Goal: Transaction & Acquisition: Purchase product/service

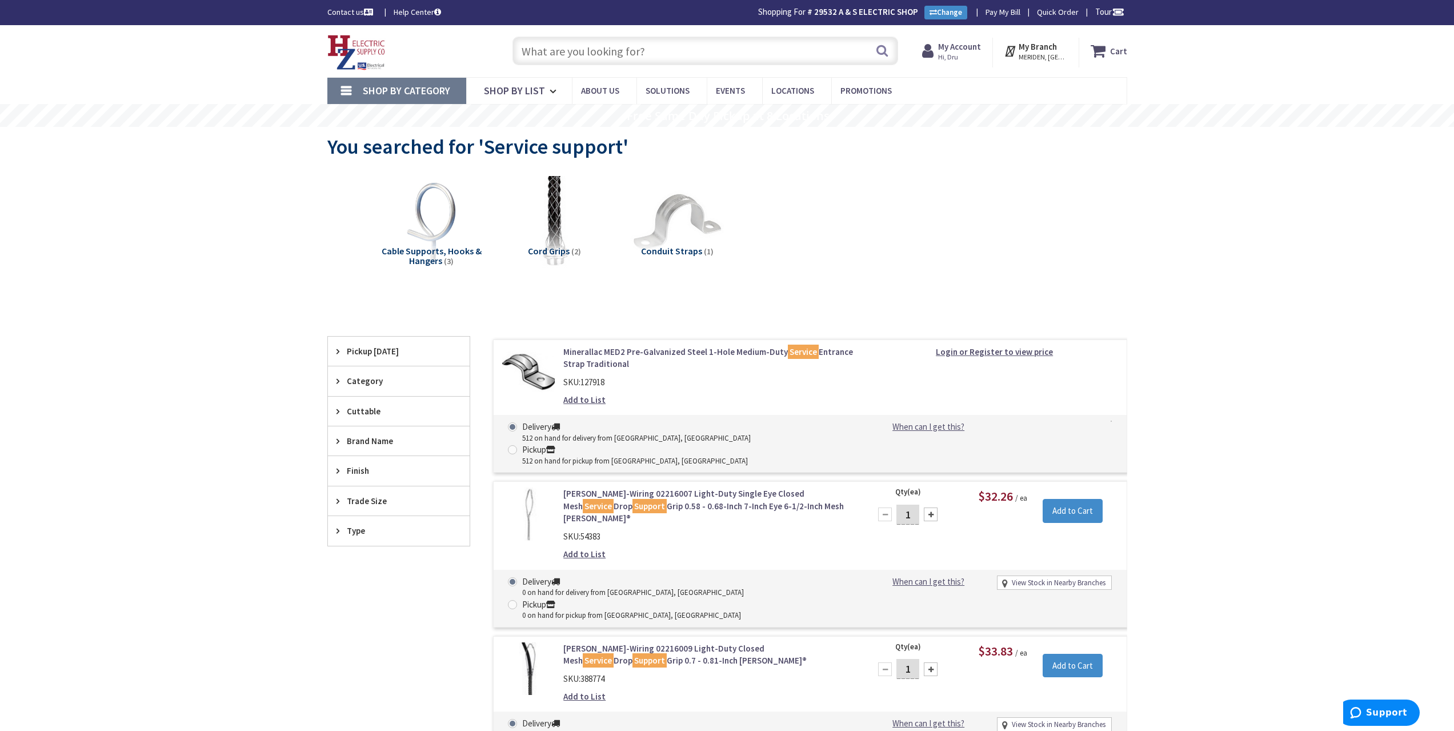
click at [676, 47] on input "text" at bounding box center [705, 51] width 386 height 29
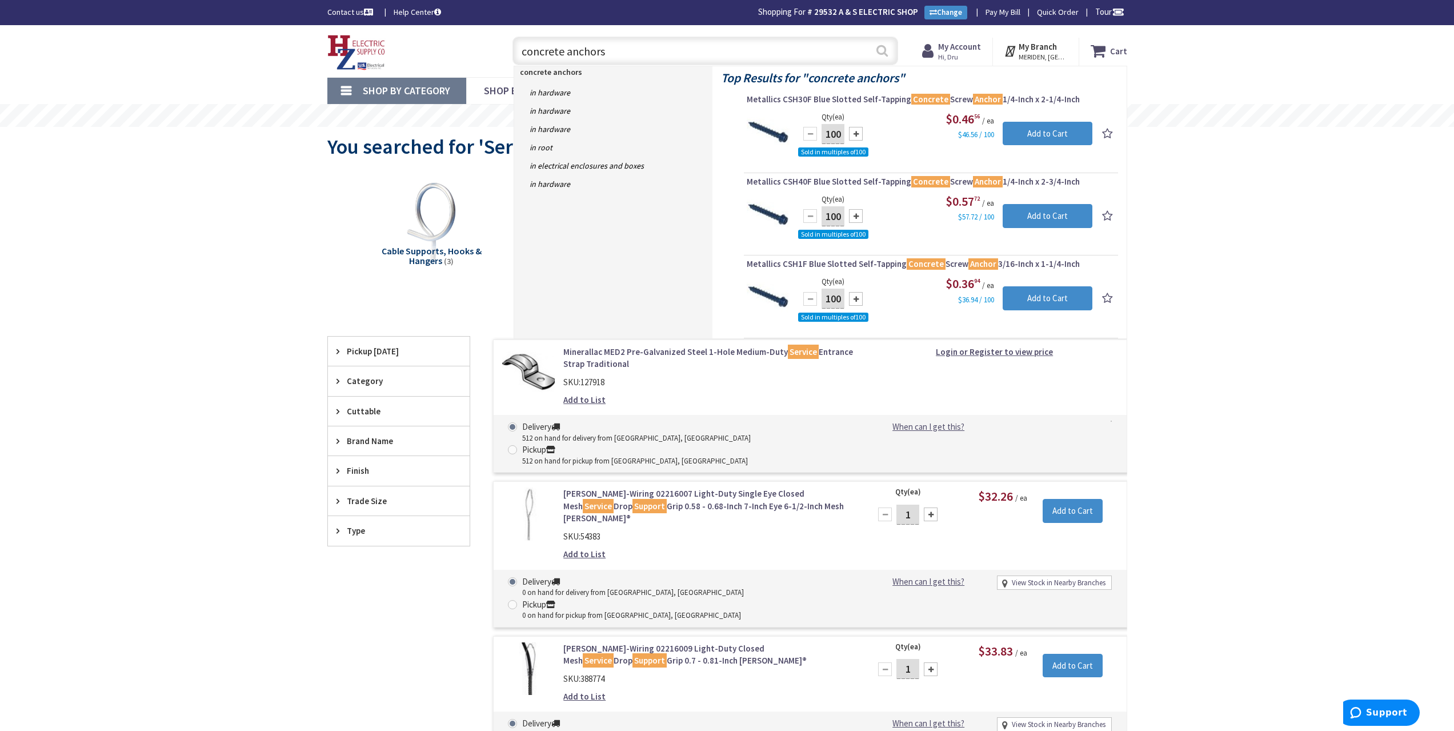
type input "concrete anchors"
click at [877, 47] on button "Search" at bounding box center [882, 51] width 15 height 26
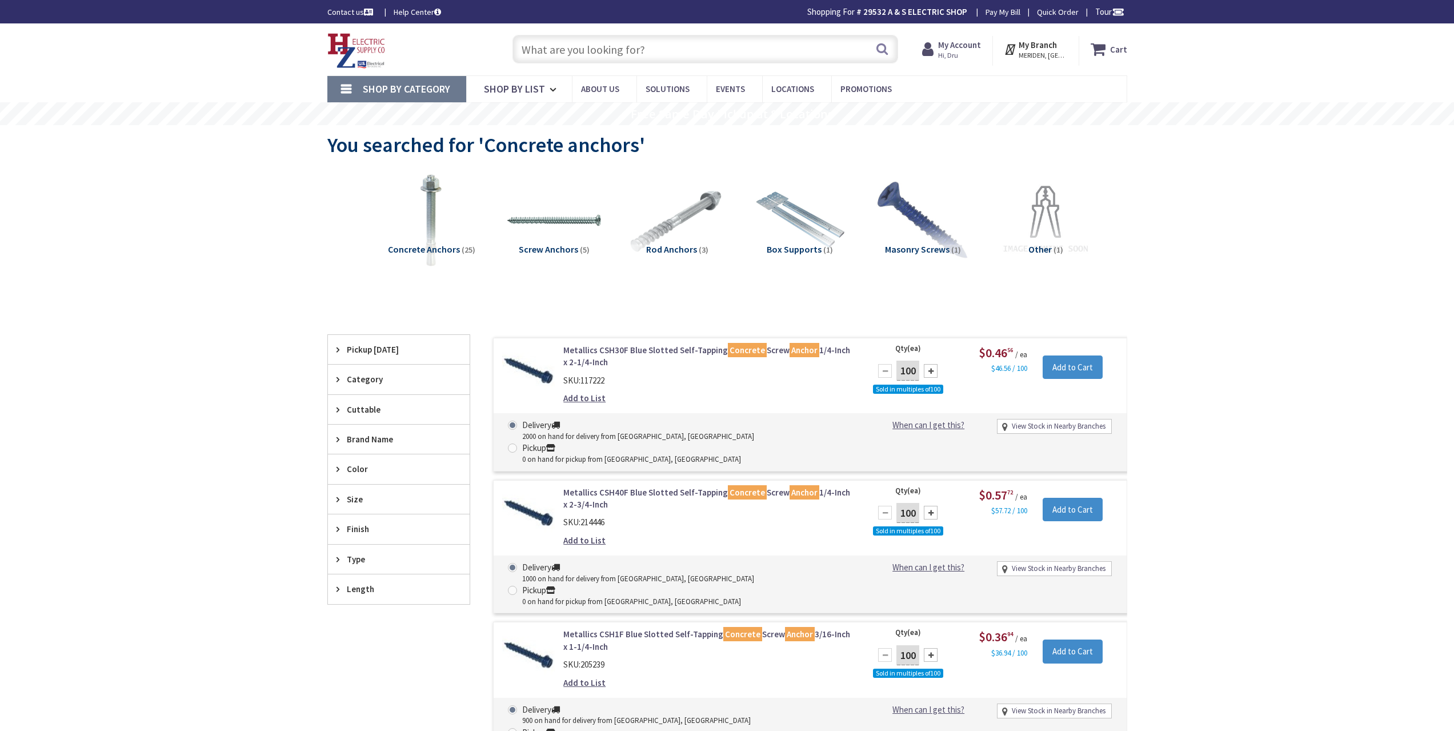
click at [448, 252] on span "Concrete Anchors" at bounding box center [424, 248] width 72 height 11
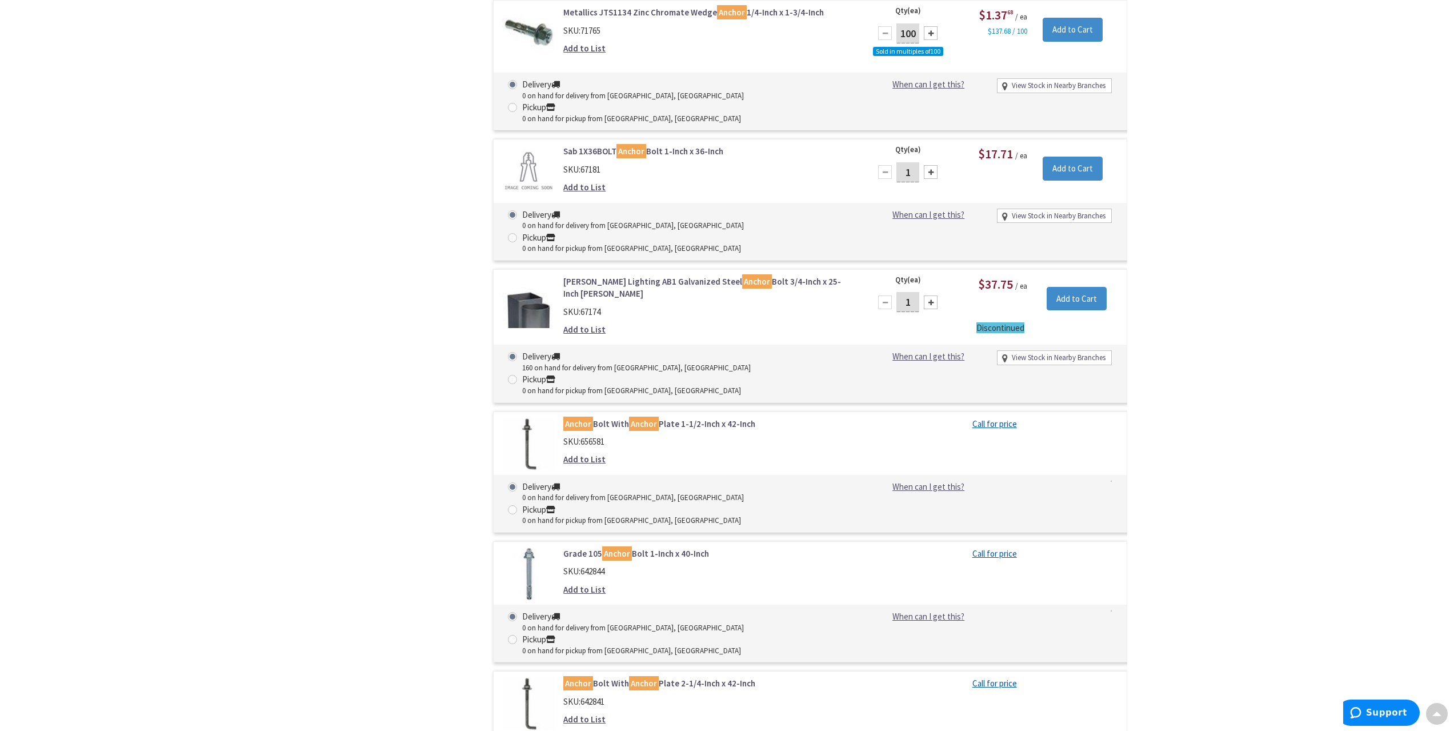
scroll to position [1632, 0]
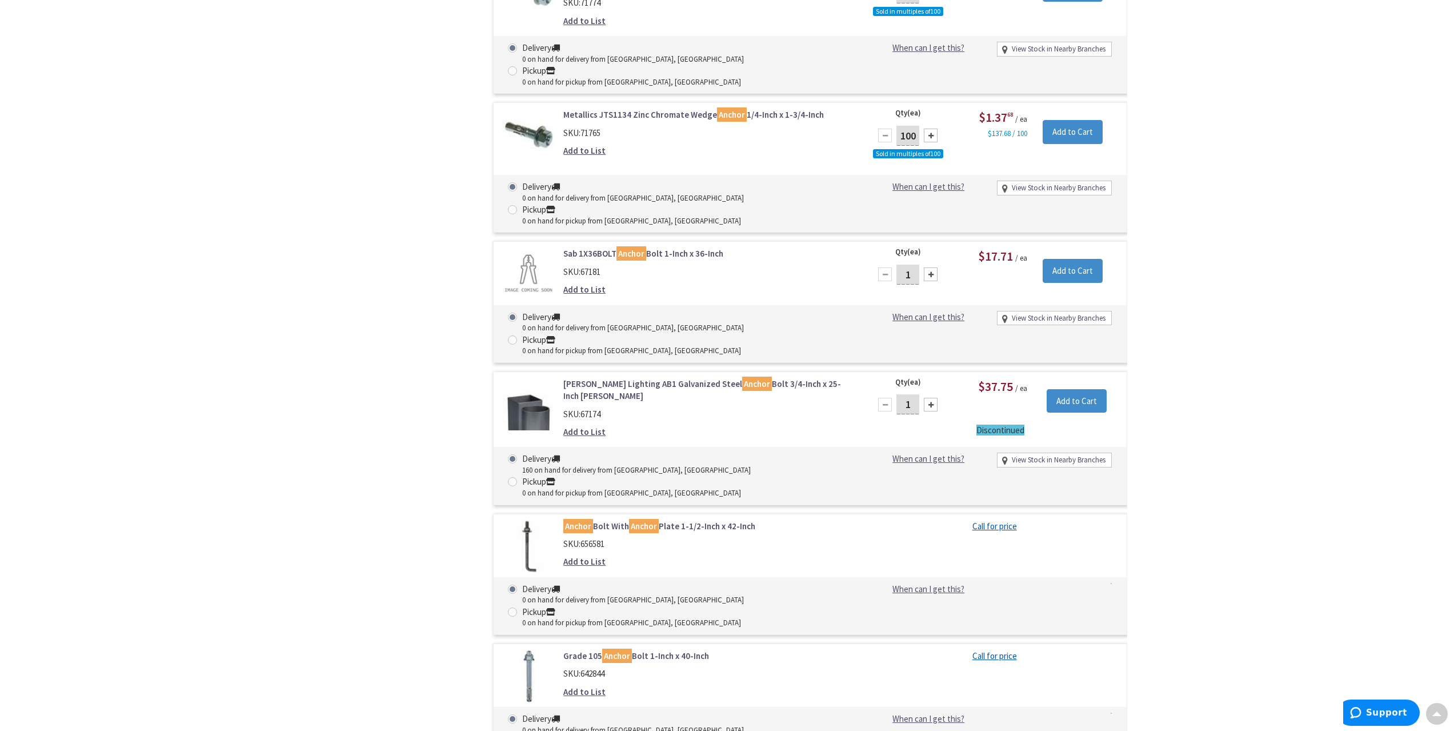
click at [681, 643] on div "Grade 105 Anchor Bolt 1-Inch x 40-Inch SKU: 642844 Add to List Call for price D…" at bounding box center [810, 703] width 634 height 121
click at [655, 649] on link "Grade 105 Anchor Bolt 1-Inch x 40-Inch" at bounding box center [708, 655] width 291 height 12
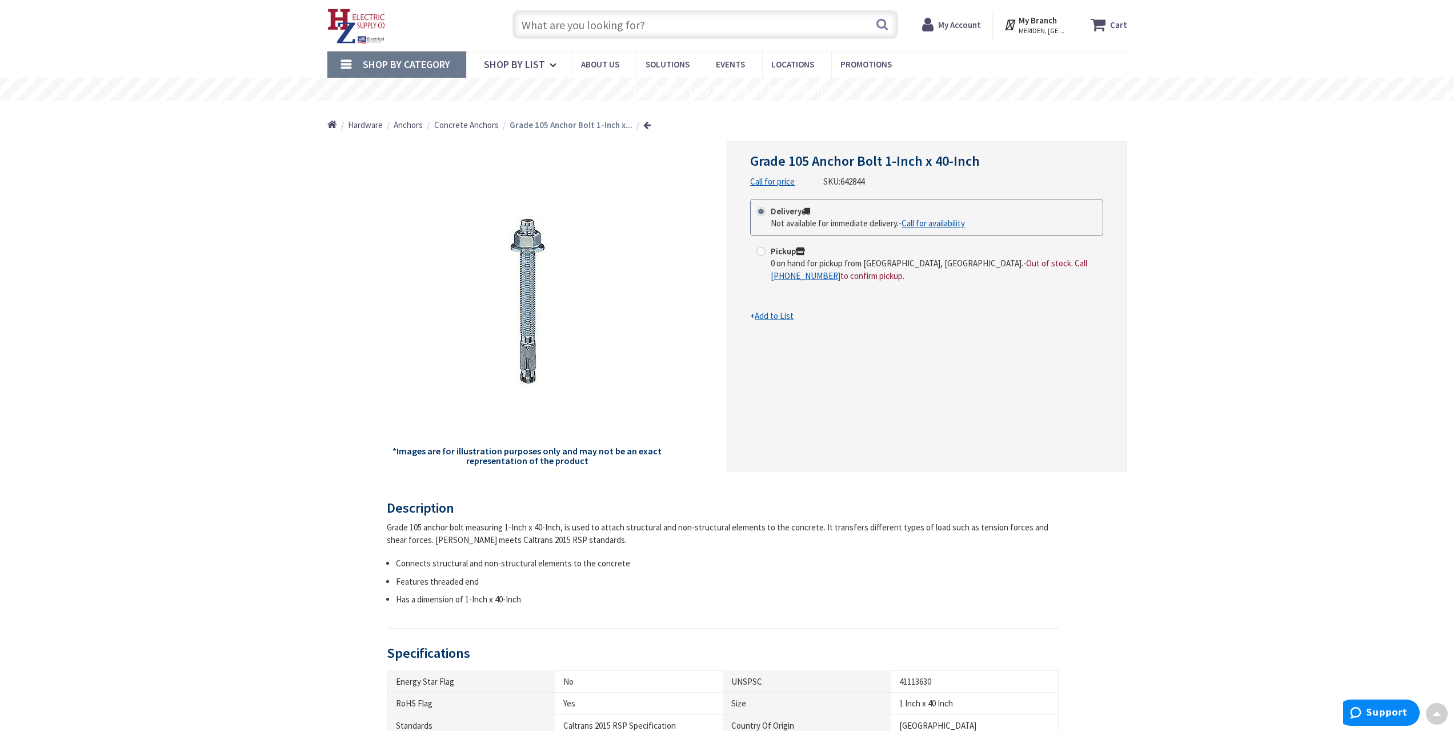
scroll to position [2, 0]
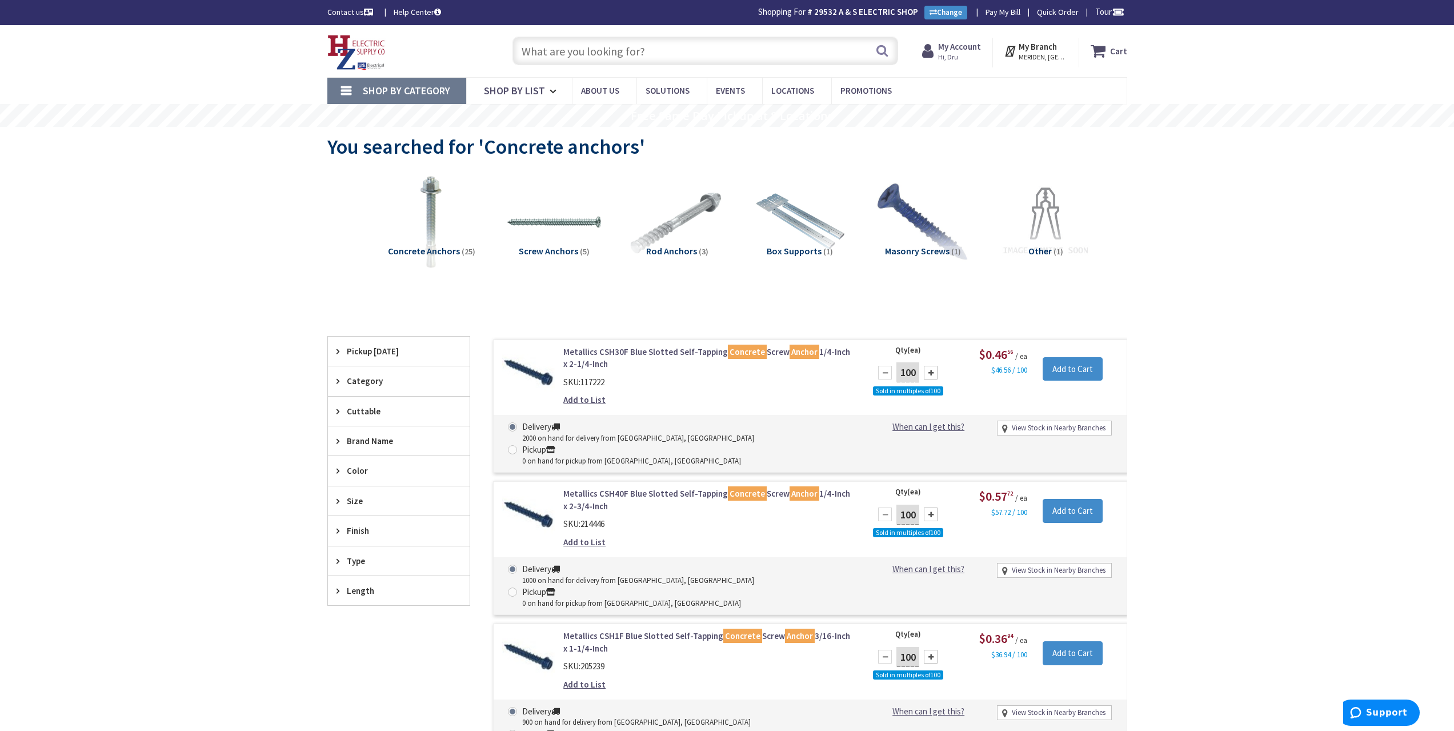
click at [573, 53] on input "text" at bounding box center [705, 51] width 386 height 29
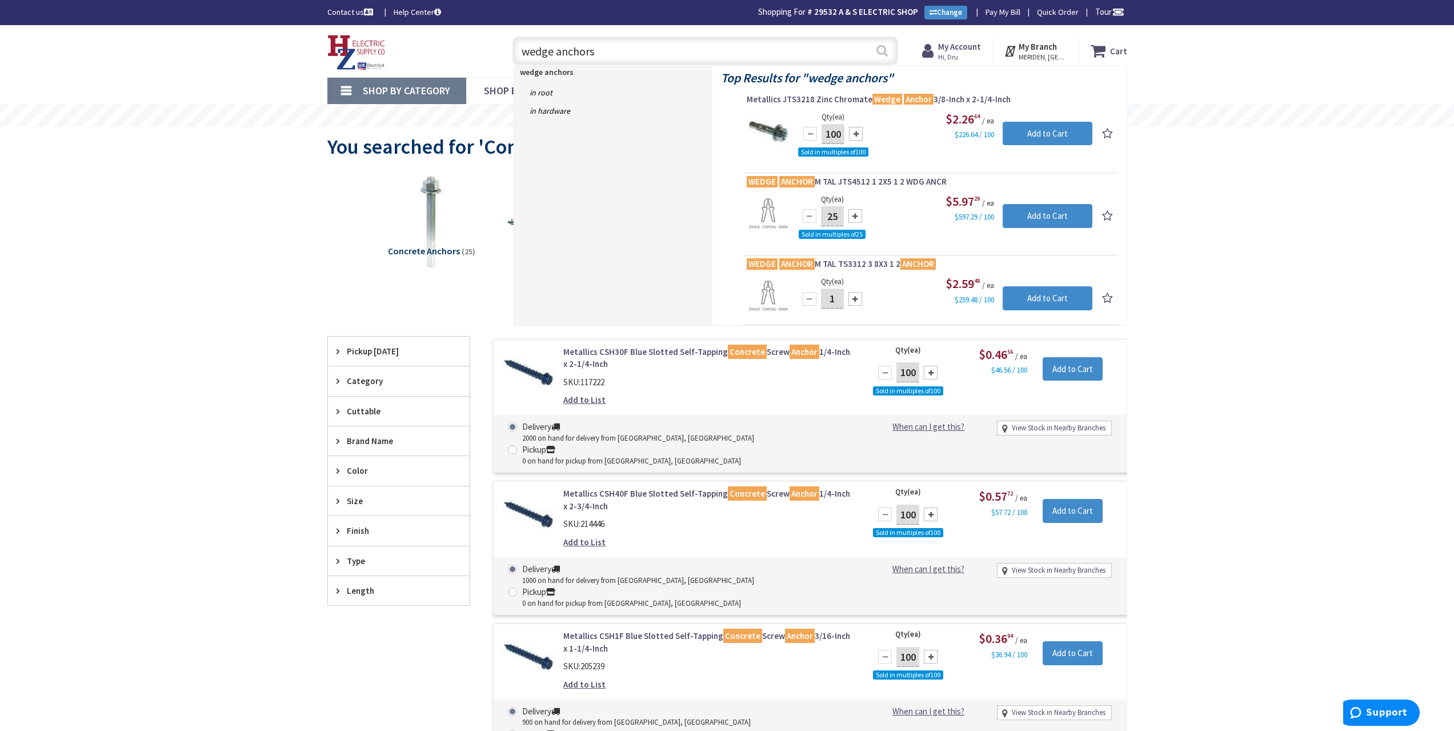
type input "wedge anchors"
click at [884, 53] on button "Search" at bounding box center [882, 51] width 15 height 26
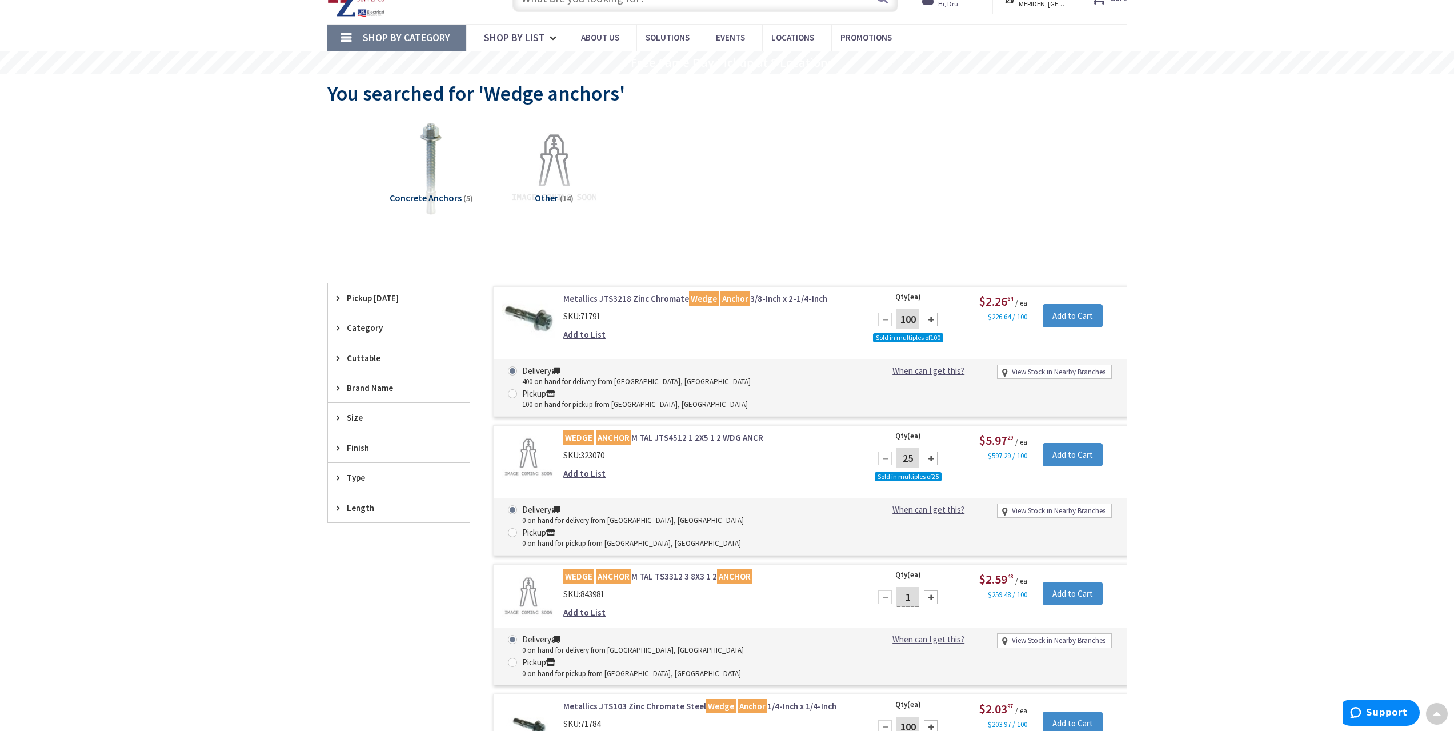
scroll to position [2, 0]
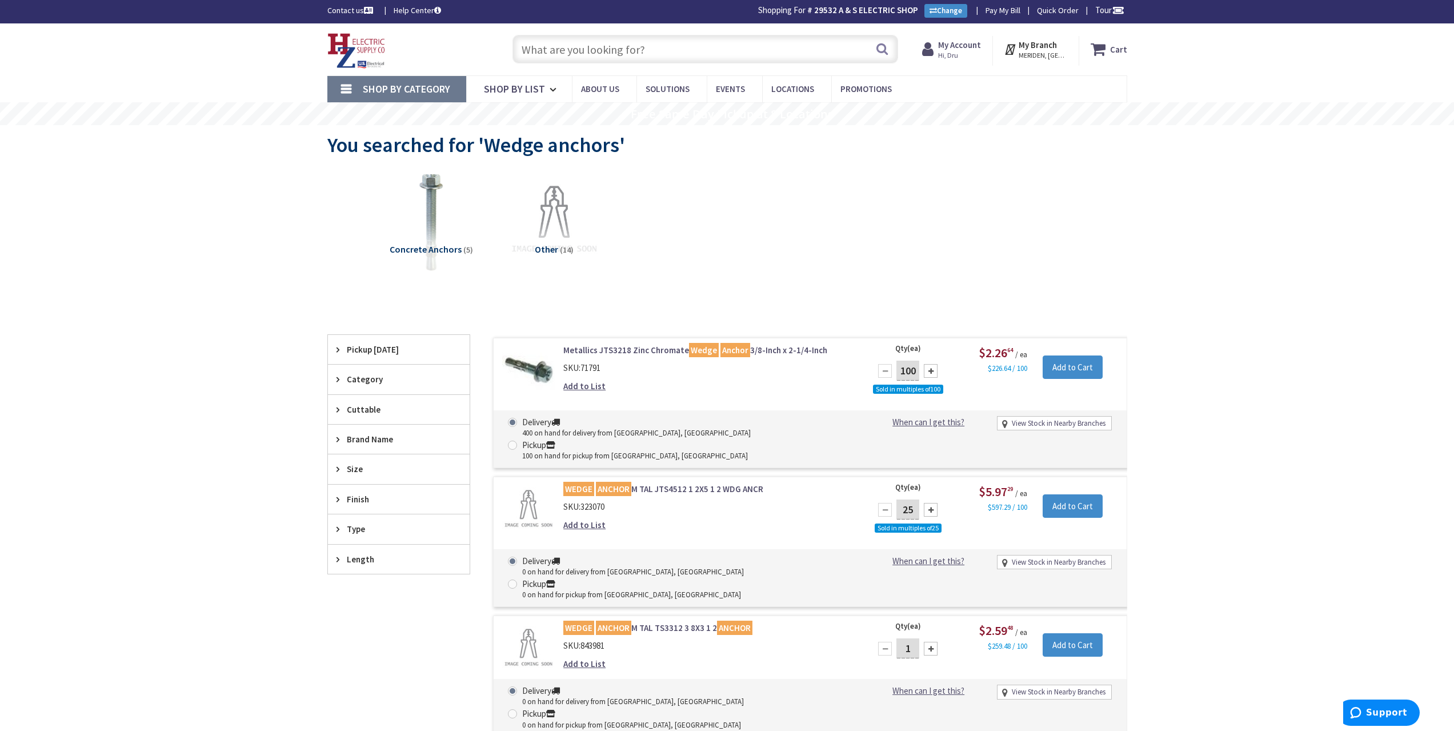
click at [431, 238] on img at bounding box center [430, 220] width 103 height 103
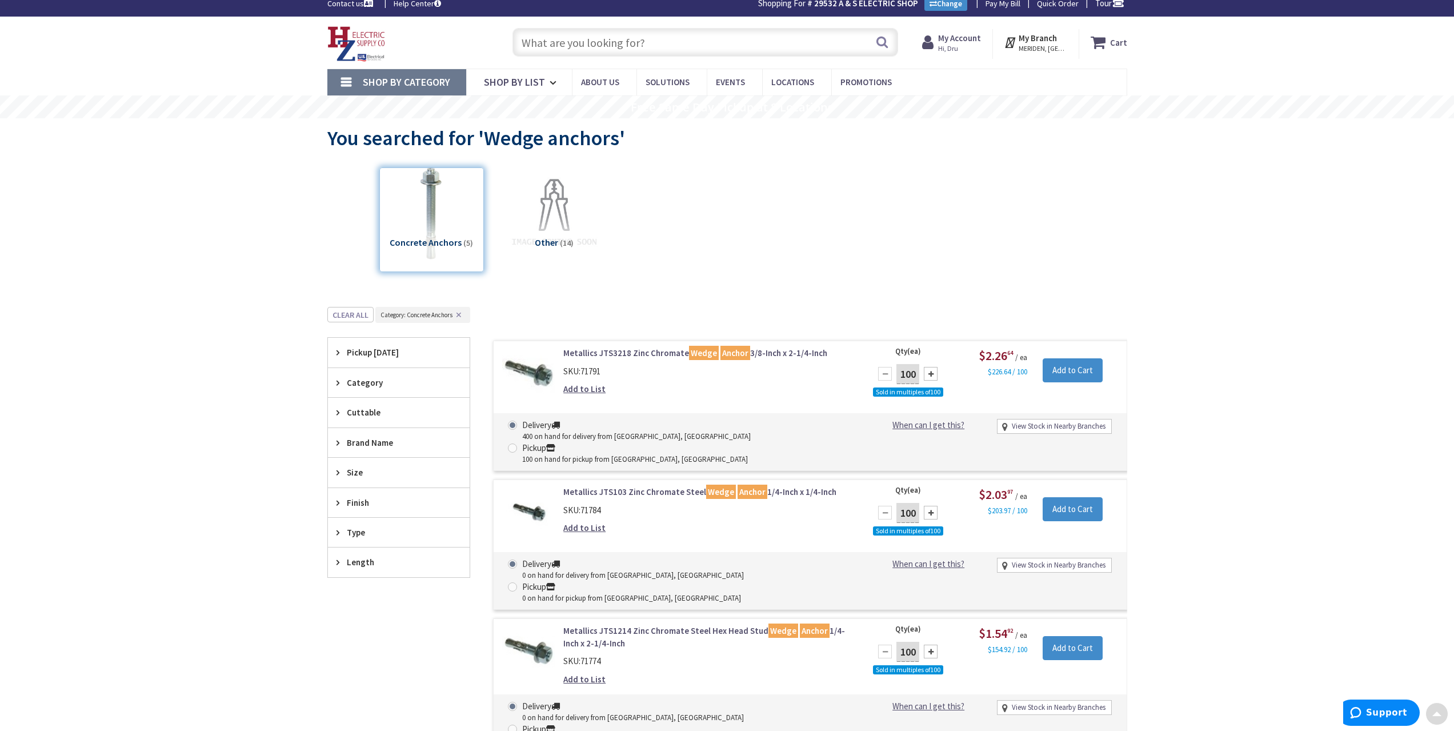
scroll to position [0, 0]
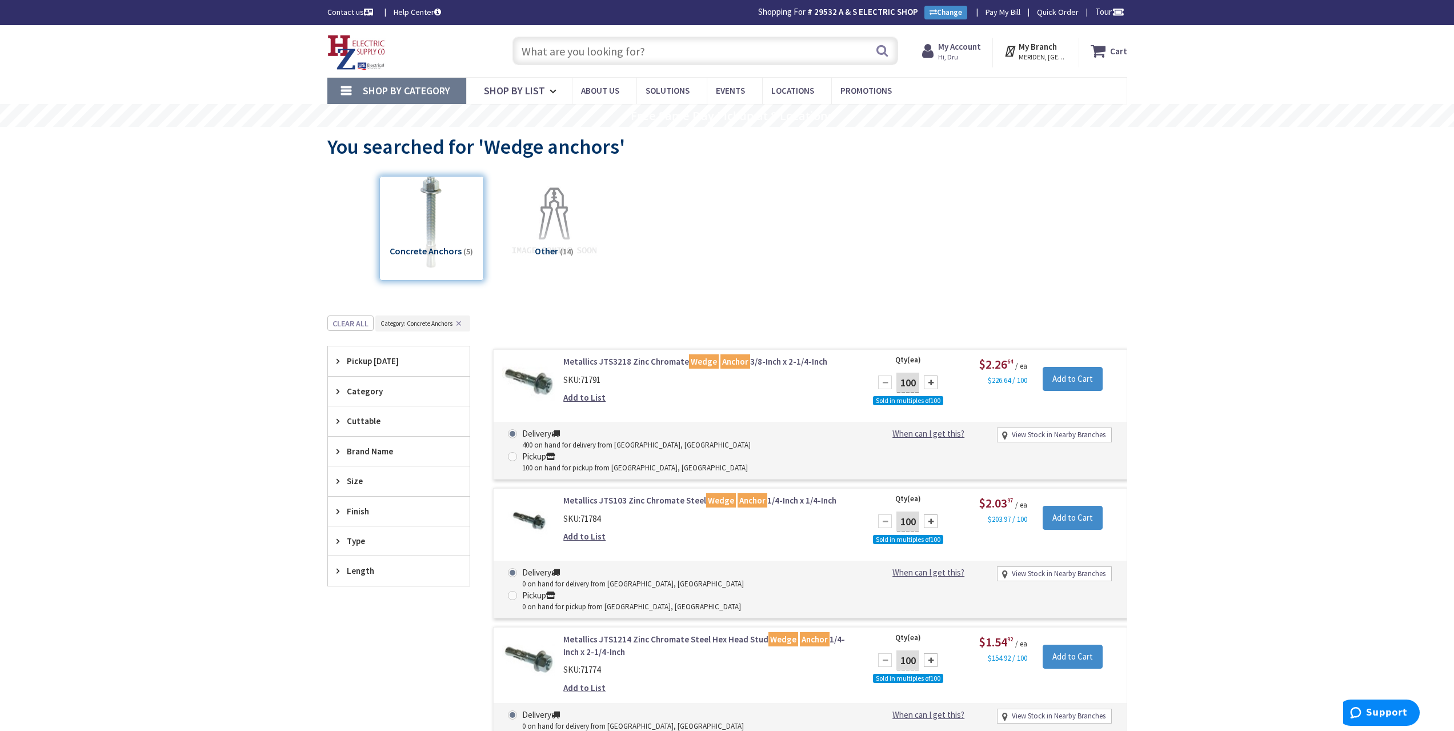
click at [635, 49] on input "text" at bounding box center [705, 51] width 386 height 29
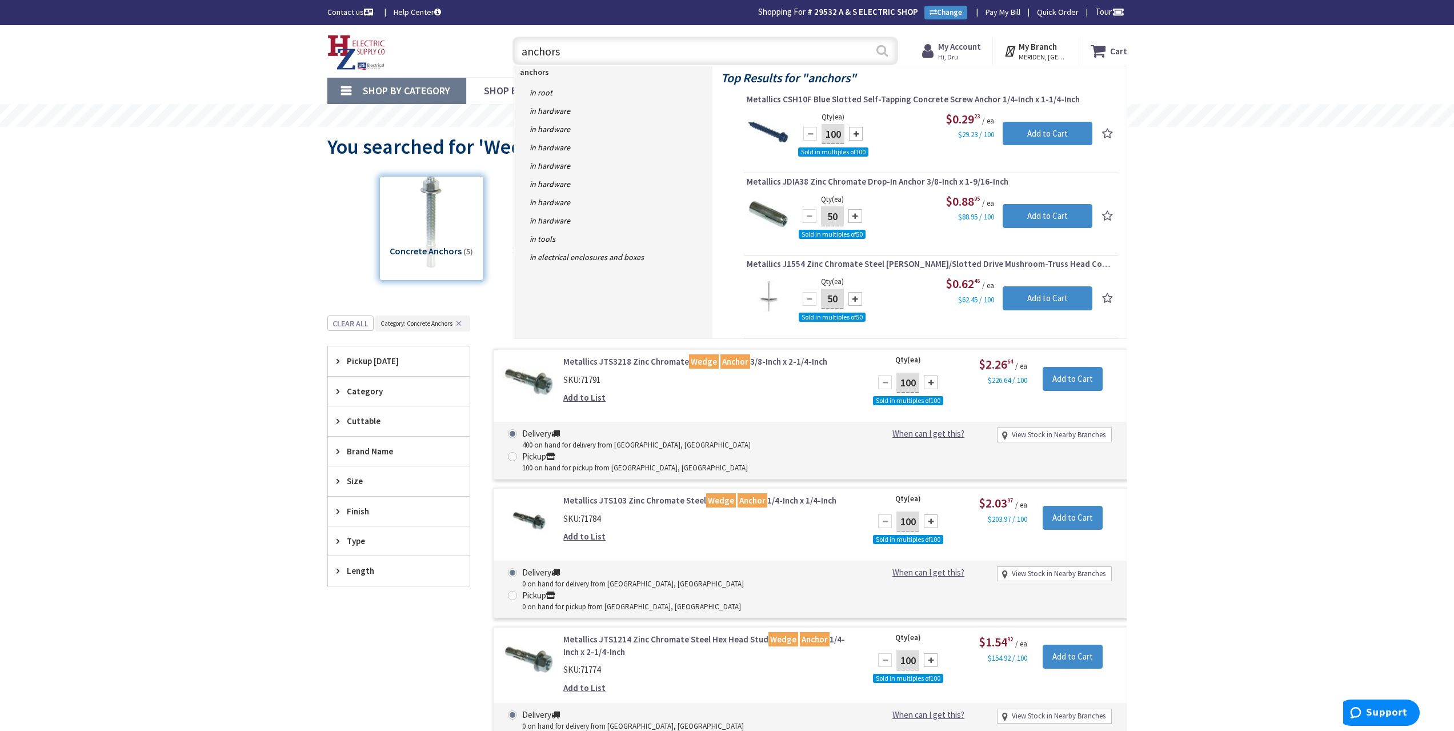
type input "anchors"
click at [883, 57] on button "Search" at bounding box center [882, 51] width 15 height 26
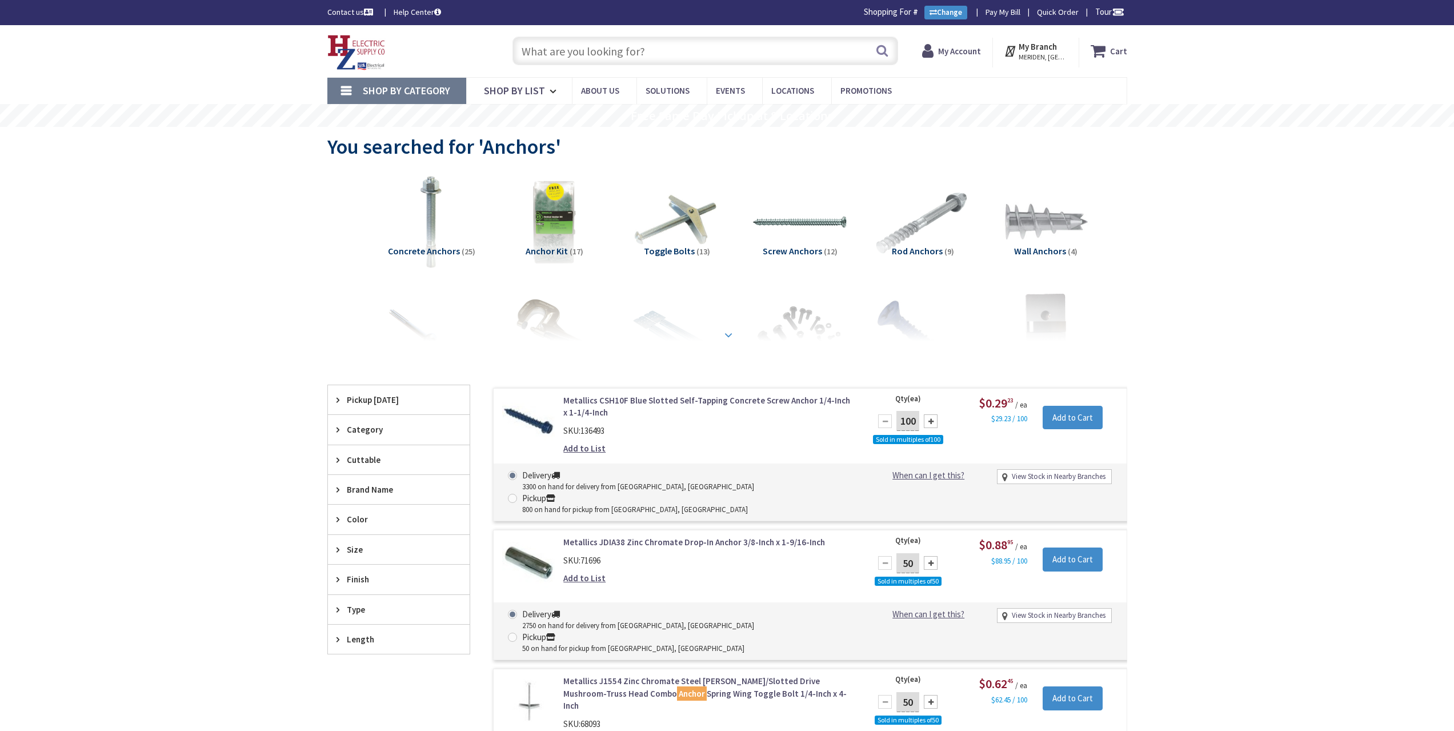
click at [728, 335] on strong at bounding box center [728, 334] width 14 height 13
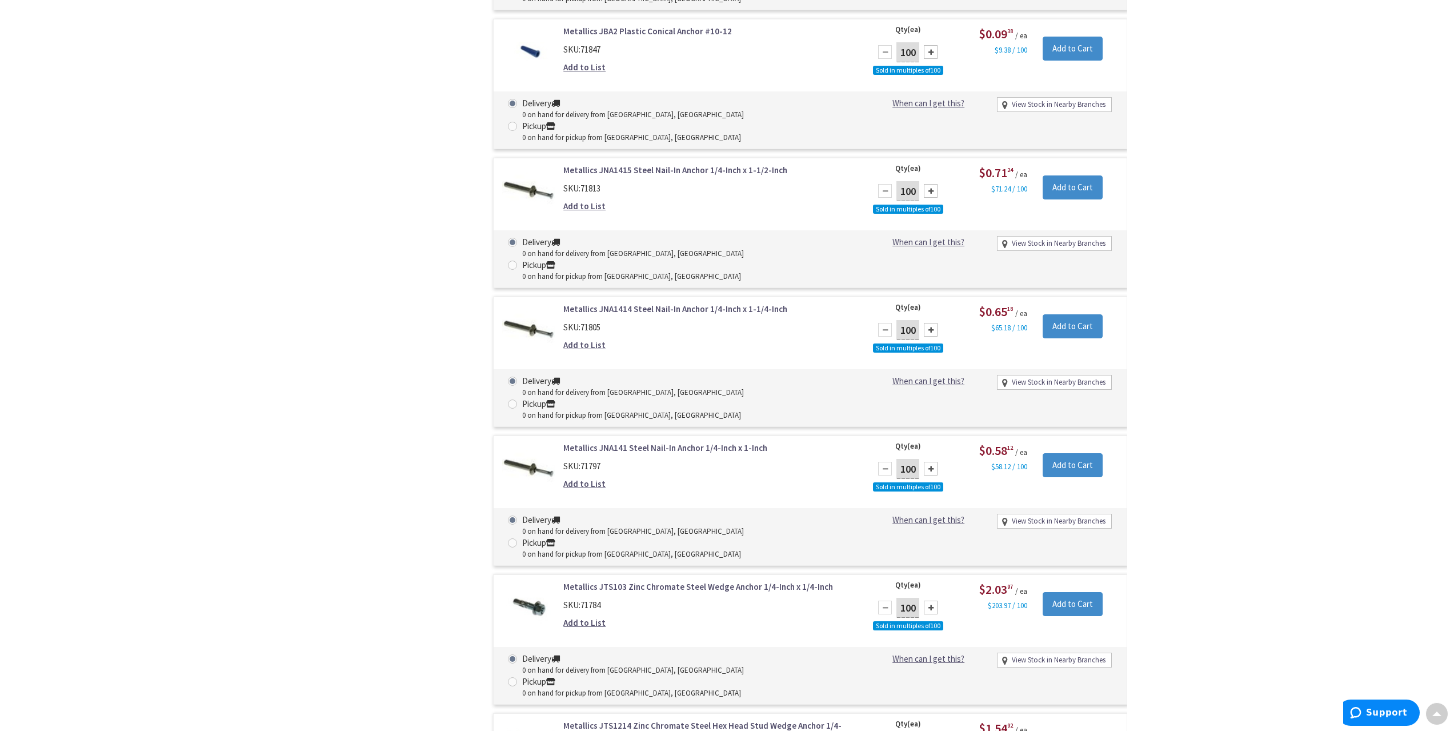
scroll to position [7883, 0]
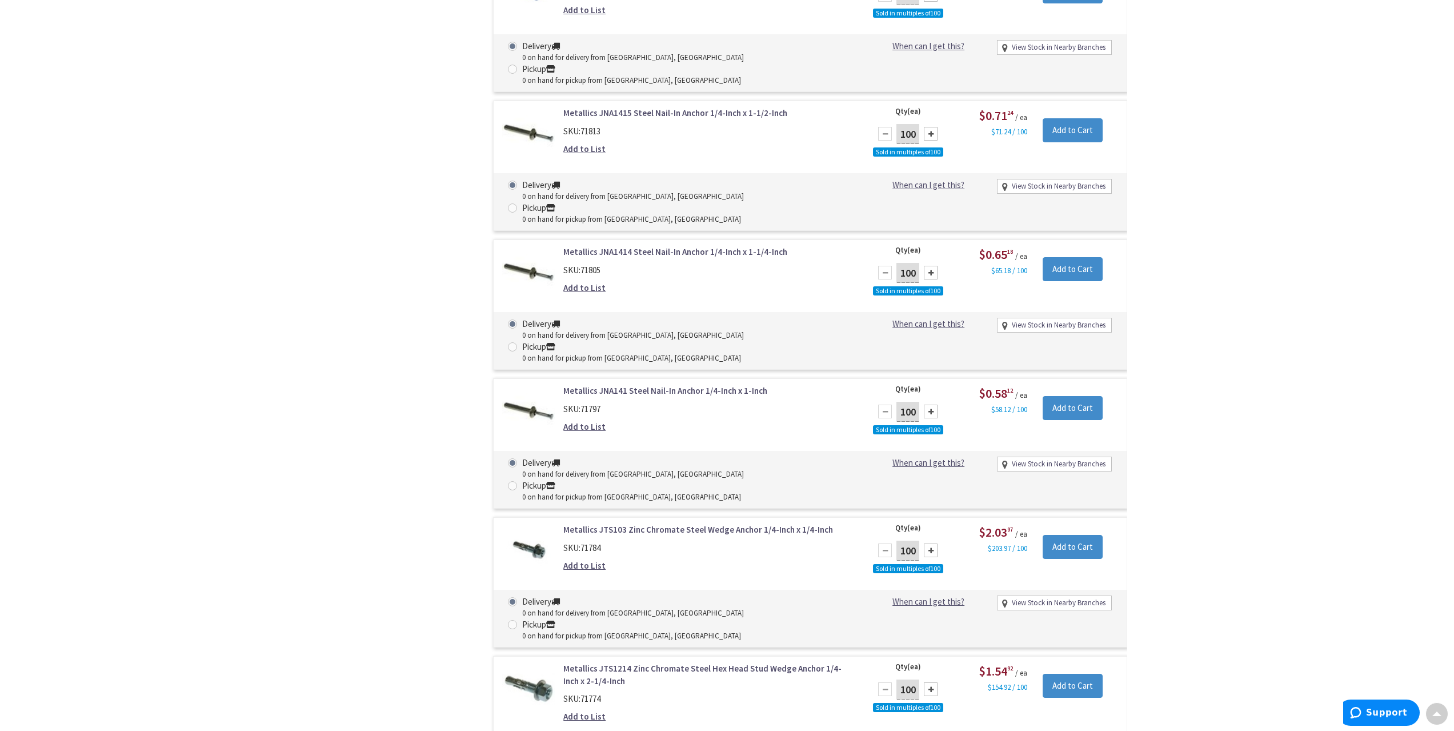
drag, startPoint x: 769, startPoint y: 391, endPoint x: 775, endPoint y: 401, distance: 11.8
drag, startPoint x: 775, startPoint y: 401, endPoint x: 1317, endPoint y: 386, distance: 541.7
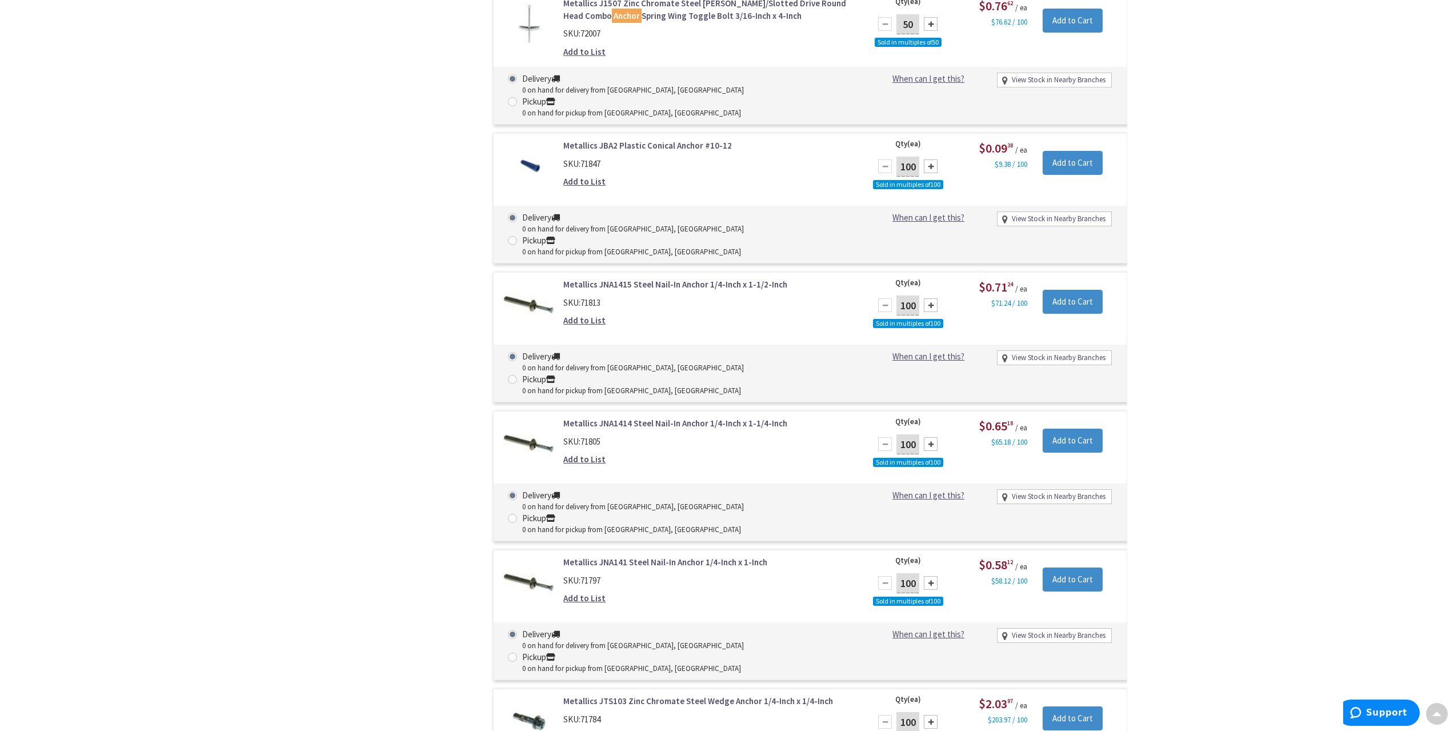
scroll to position [7695, 0]
